Goal: Task Accomplishment & Management: Use online tool/utility

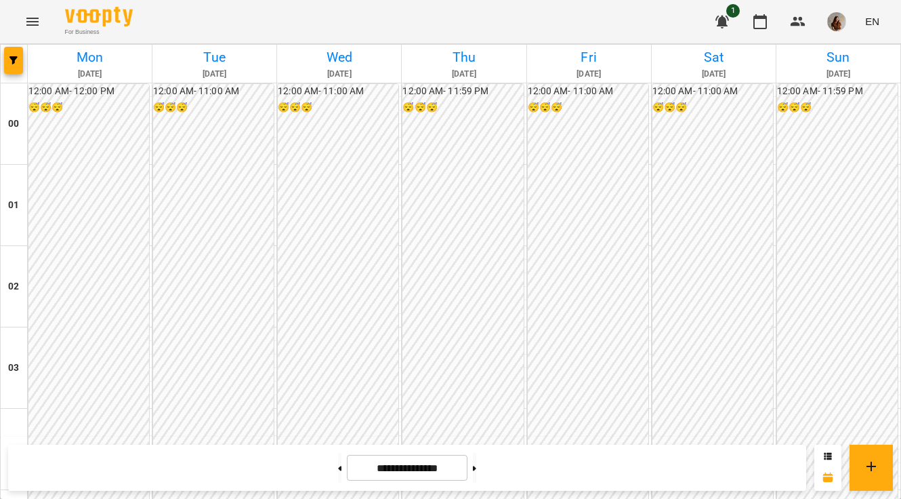
scroll to position [933, 0]
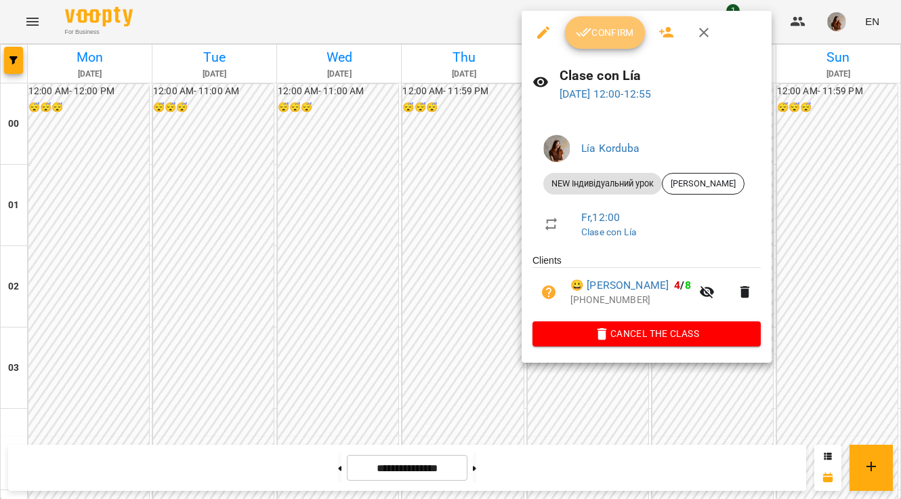
click at [616, 34] on span "Confirm" at bounding box center [605, 32] width 58 height 16
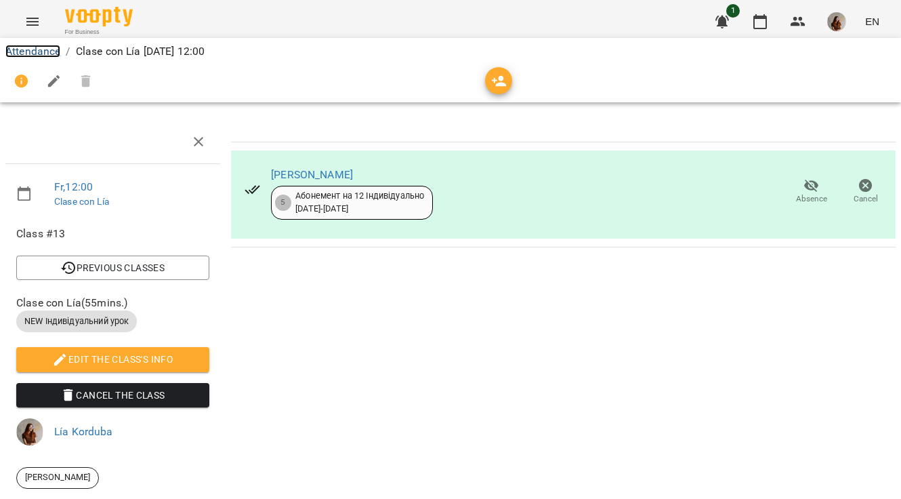
click at [55, 47] on link "Attendance" at bounding box center [32, 51] width 55 height 13
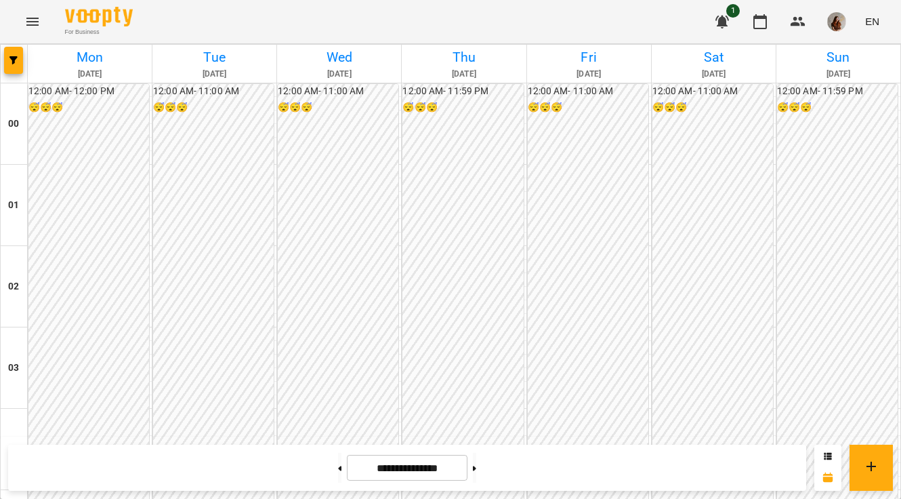
scroll to position [1018, 0]
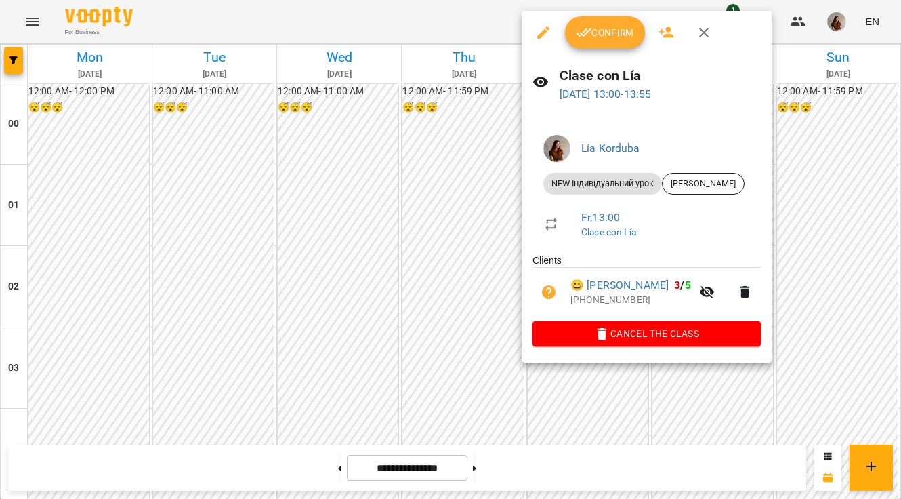
click at [601, 27] on span "Confirm" at bounding box center [605, 32] width 58 height 16
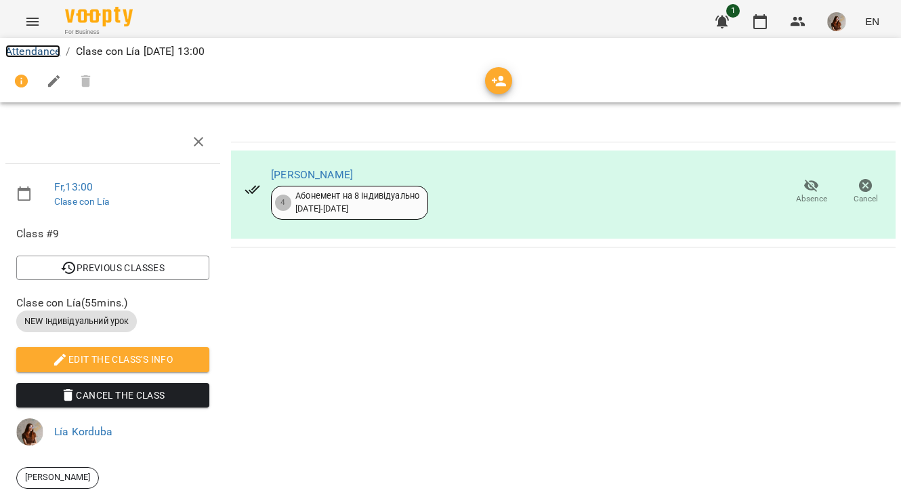
click at [33, 49] on link "Attendance" at bounding box center [32, 51] width 55 height 13
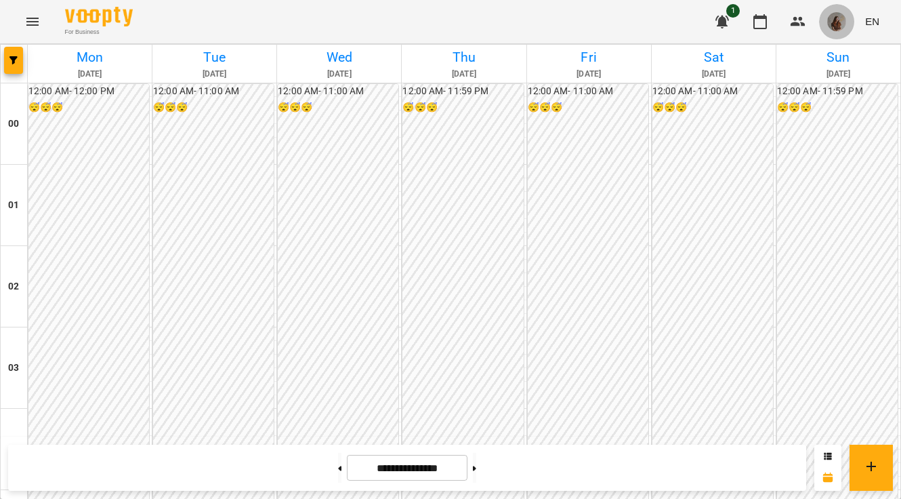
click at [837, 22] on img "button" at bounding box center [836, 21] width 19 height 19
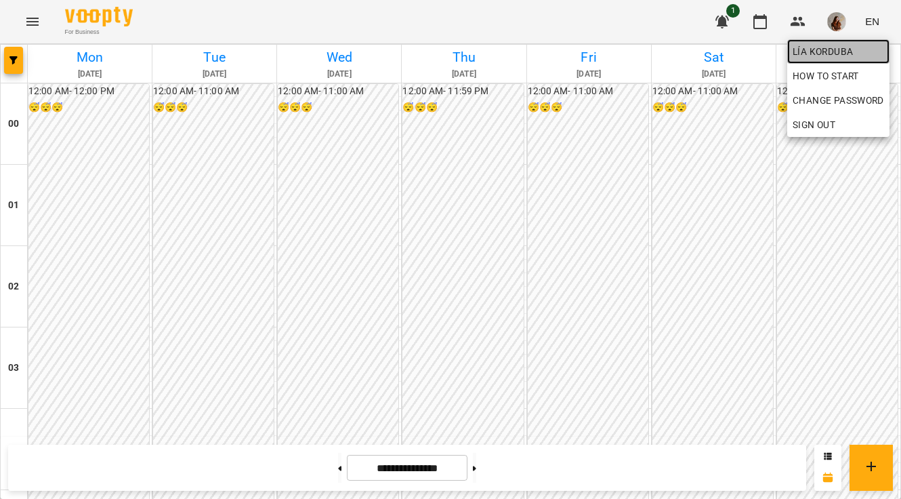
click at [825, 54] on span "Lía Korduba" at bounding box center [838, 51] width 91 height 16
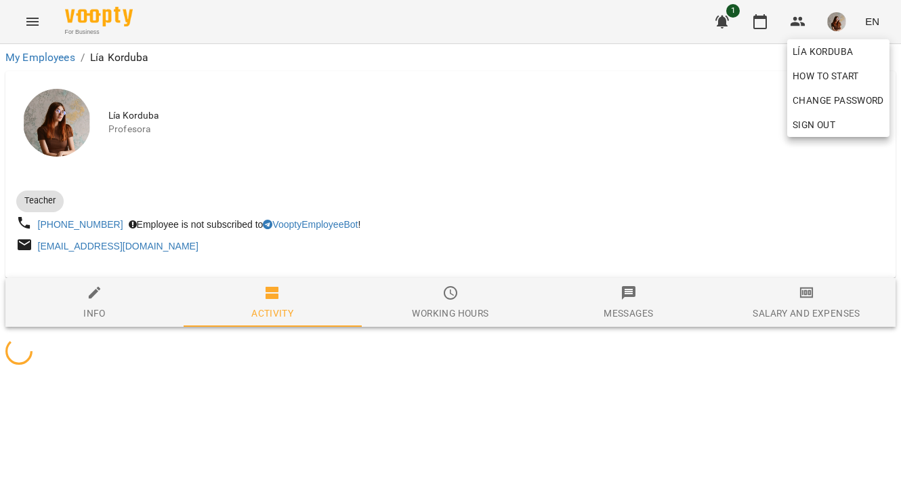
click at [797, 316] on div at bounding box center [450, 249] width 901 height 499
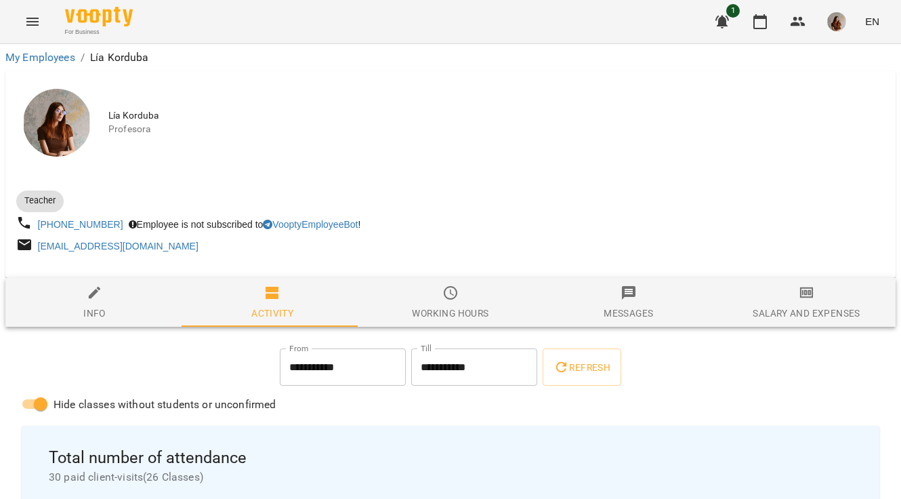
click at [797, 316] on div "Salary and Expenses" at bounding box center [806, 313] width 107 height 16
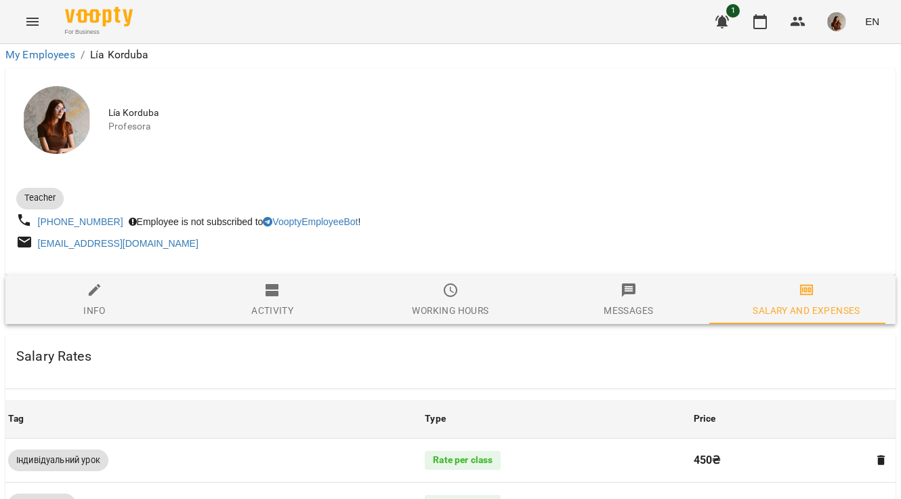
scroll to position [608, 0]
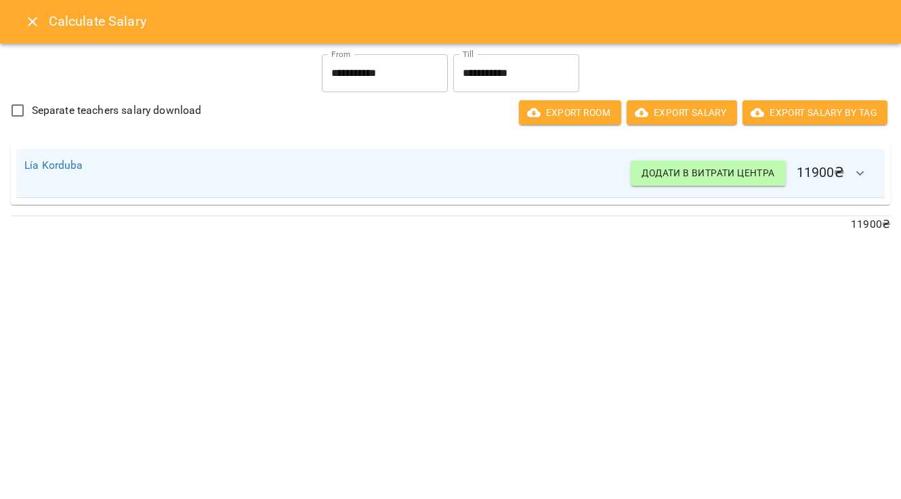
scroll to position [598, 0]
